Goal: Task Accomplishment & Management: Complete application form

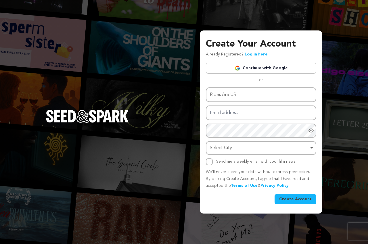
type input "Rides Are US"
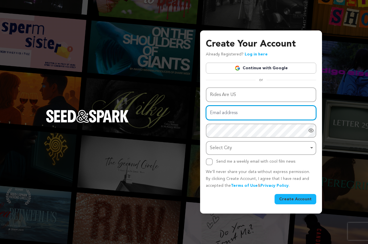
click at [227, 117] on input "Email address" at bounding box center [261, 112] width 110 height 15
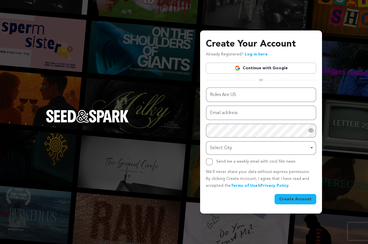
click at [220, 18] on div "Create Your Account Already Registered? Log in here Continue with Google or eyJ…" at bounding box center [184, 122] width 368 height 244
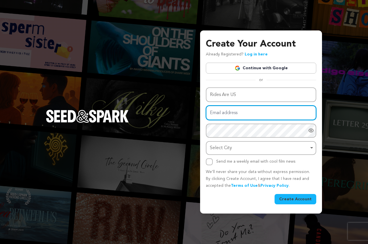
click at [223, 112] on input "Email address" at bounding box center [261, 112] width 110 height 15
paste input "[EMAIL_ADDRESS][DOMAIN_NAME]"
type input "[EMAIL_ADDRESS][DOMAIN_NAME]"
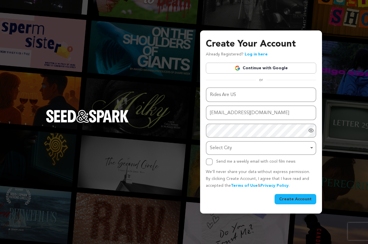
click at [128, 79] on div "Create Your Account Already Registered? Log in here Continue with Google or eyJ…" at bounding box center [184, 122] width 368 height 244
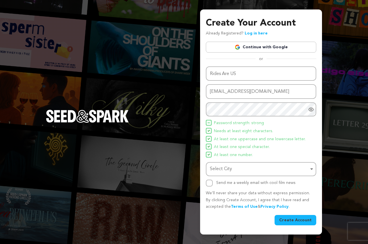
click at [218, 148] on span "At least one special character." at bounding box center [242, 147] width 56 height 7
click at [225, 168] on div "Select City Remove item" at bounding box center [259, 169] width 99 height 8
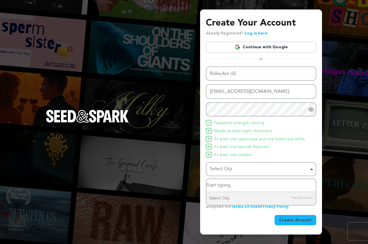
click at [224, 187] on input "Select City" at bounding box center [260, 185] width 109 height 13
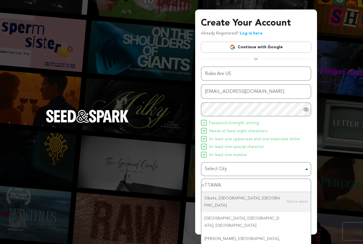
click at [223, 185] on input "oTTAWA" at bounding box center [255, 185] width 109 height 13
type input "[GEOGRAPHIC_DATA]"
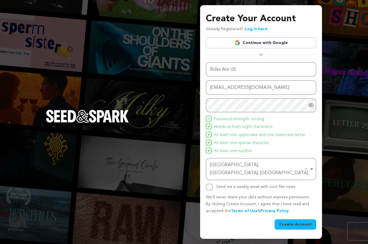
click at [295, 221] on button "Create Account" at bounding box center [295, 224] width 42 height 10
